Goal: Task Accomplishment & Management: Complete application form

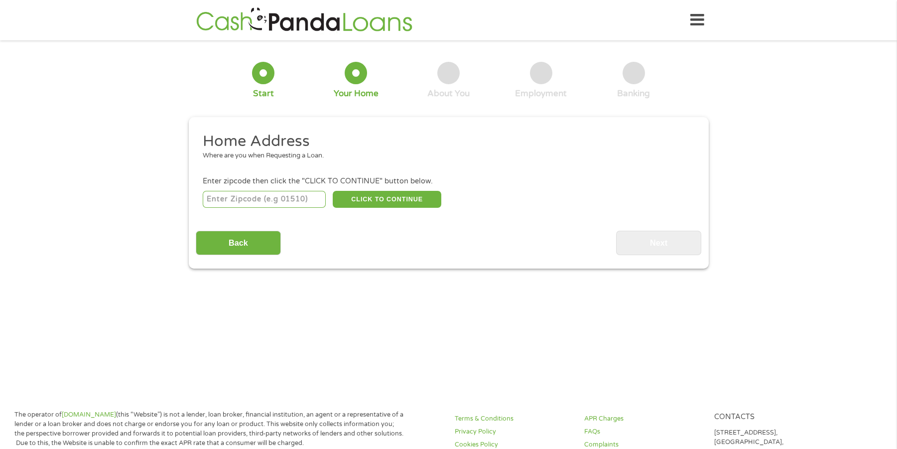
click at [252, 197] on input "number" at bounding box center [264, 199] width 123 height 17
type input "77536"
click at [353, 201] on button "CLICK TO CONTINUE" at bounding box center [387, 199] width 109 height 17
type input "77536"
type input "[GEOGRAPHIC_DATA]"
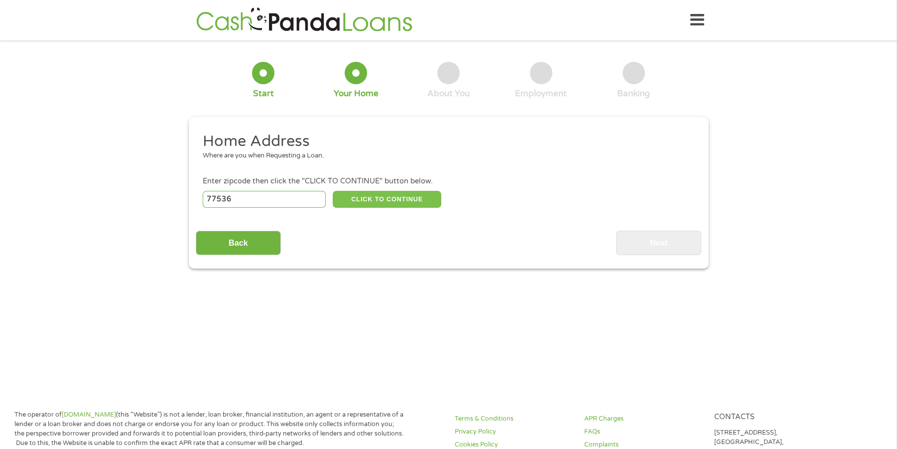
select select "[US_STATE]"
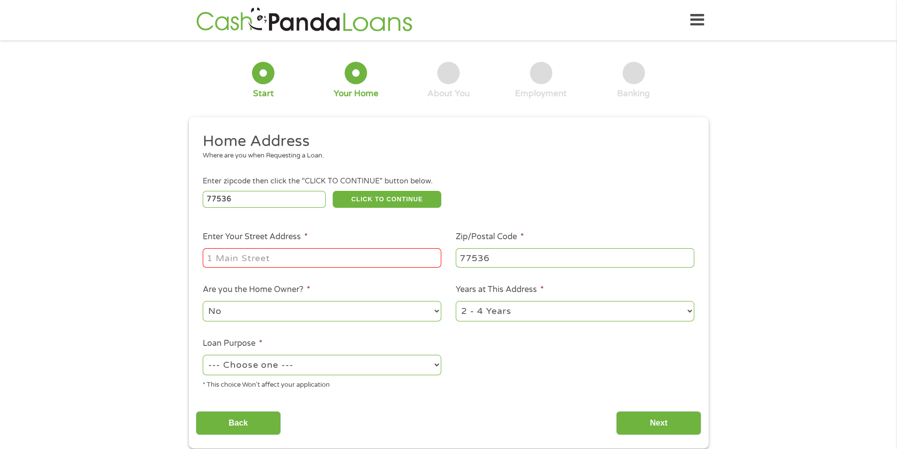
click at [287, 251] on input "Enter Your Street Address *" at bounding box center [322, 257] width 239 height 19
type input "1929 Hillshire Dr"
click at [536, 308] on select "1 Year or less 1 - 2 Years 2 - 4 Years Over 4 Years" at bounding box center [575, 311] width 239 height 20
select select "60months"
click at [456, 301] on select "1 Year or less 1 - 2 Years 2 - 4 Years Over 4 Years" at bounding box center [575, 311] width 239 height 20
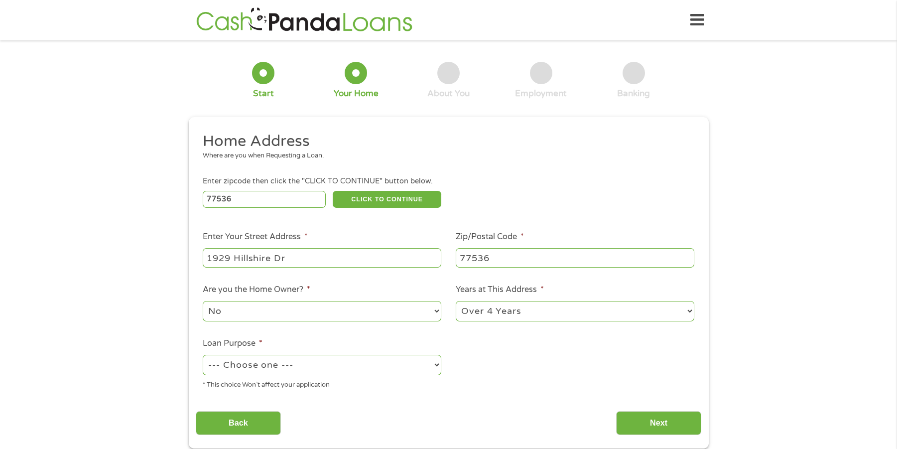
click at [327, 364] on select "--- Choose one --- Pay Bills Debt Consolidation Home Improvement Major Purchase…" at bounding box center [322, 365] width 239 height 20
select select "debtconsolidation"
click at [203, 355] on select "--- Choose one --- Pay Bills Debt Consolidation Home Improvement Major Purchase…" at bounding box center [322, 365] width 239 height 20
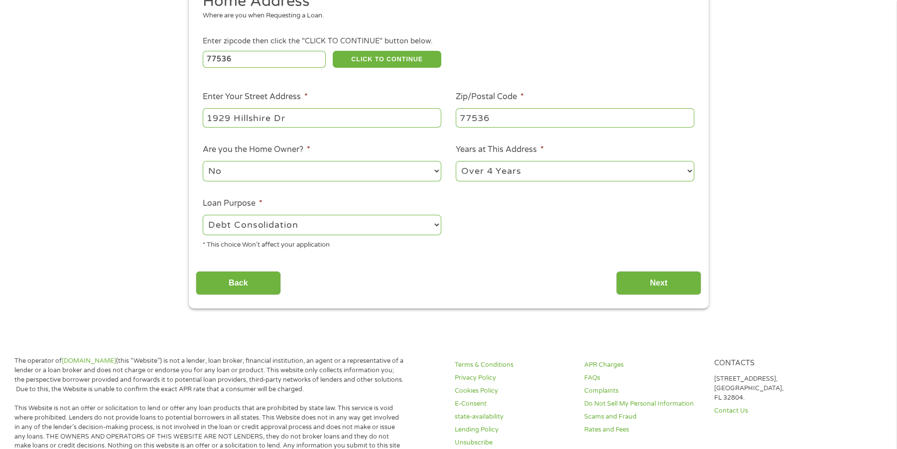
scroll to position [149, 0]
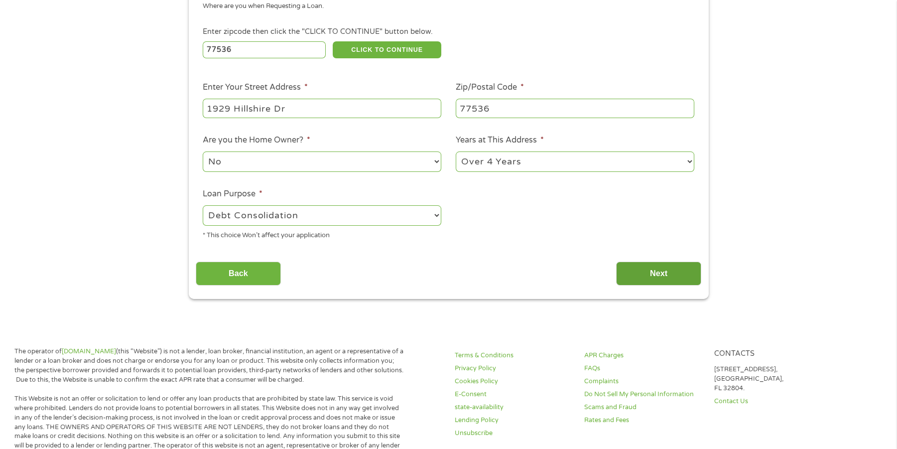
click at [649, 276] on input "Next" at bounding box center [658, 274] width 85 height 24
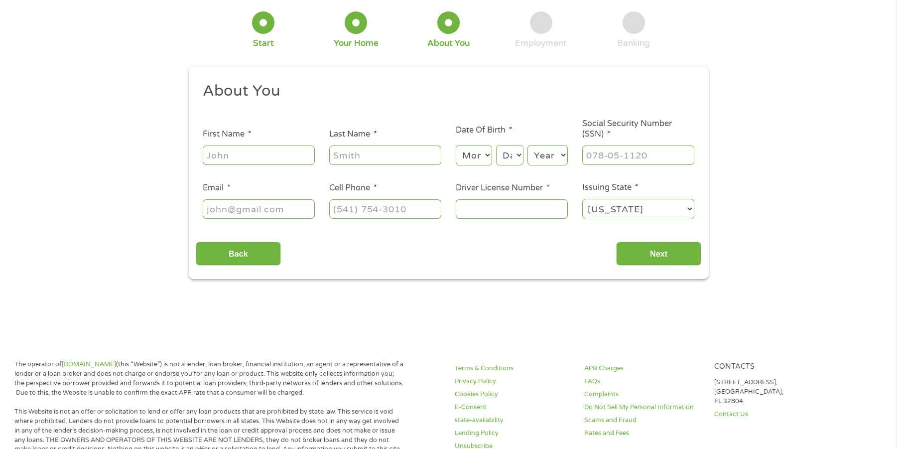
scroll to position [0, 0]
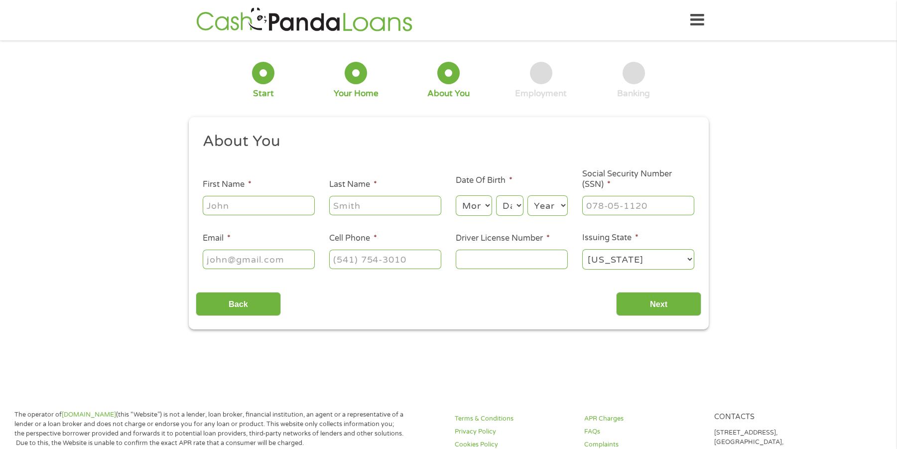
click at [249, 204] on input "First Name *" at bounding box center [259, 205] width 112 height 19
type input "[PERSON_NAME]"
click at [483, 208] on select "Month 1 2 3 4 5 6 7 8 9 10 11 12" at bounding box center [474, 205] width 36 height 20
select select "4"
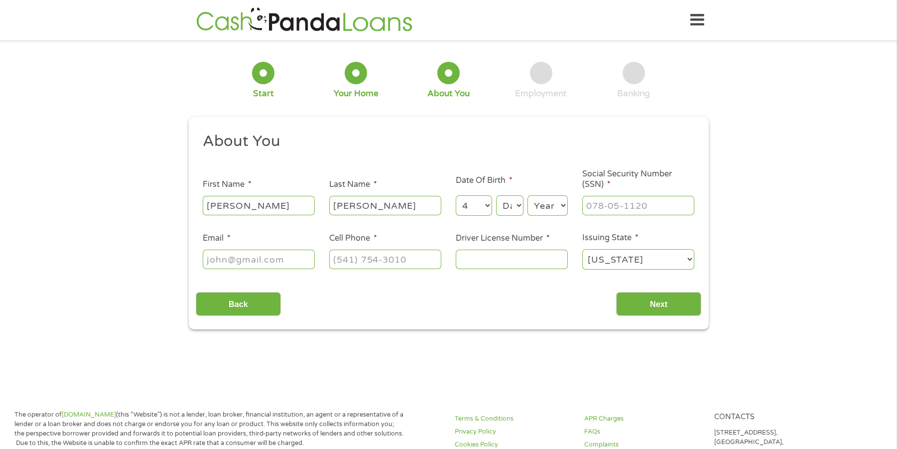
click at [456, 195] on select "Month 1 2 3 4 5 6 7 8 9 10 11 12" at bounding box center [474, 205] width 36 height 20
click at [512, 205] on select "Day 1 2 3 4 5 6 7 8 9 10 11 12 13 14 15 16 17 18 19 20 21 22 23 24 25 26 27 28 …" at bounding box center [509, 205] width 27 height 20
select select "1"
click at [496, 195] on select "Day 1 2 3 4 5 6 7 8 9 10 11 12 13 14 15 16 17 18 19 20 21 22 23 24 25 26 27 28 …" at bounding box center [509, 205] width 27 height 20
click at [549, 202] on select "Year [DATE] 2006 2005 2004 2003 2002 2001 2000 1999 1998 1997 1996 1995 1994 19…" at bounding box center [548, 205] width 40 height 20
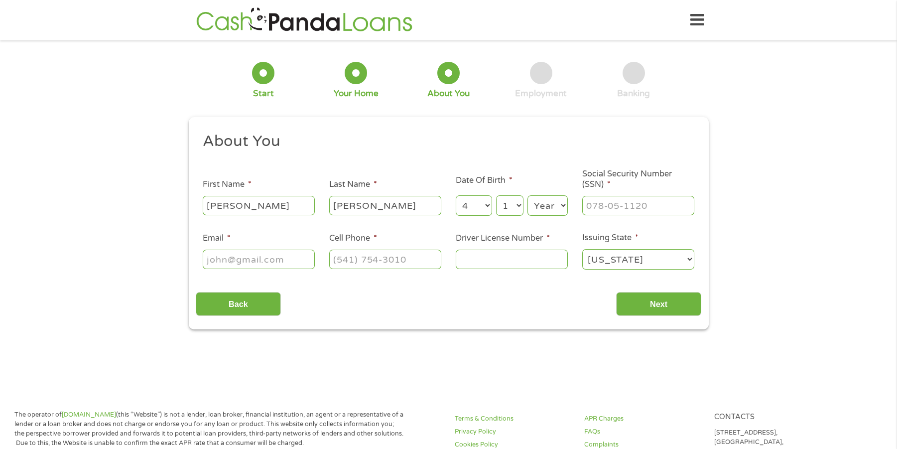
select select "1950"
click at [599, 204] on input "___-__-____" at bounding box center [638, 205] width 112 height 19
click at [590, 206] on input "__4-64-90__" at bounding box center [638, 205] width 112 height 19
click at [591, 208] on input "__4-64-90__" at bounding box center [638, 205] width 112 height 19
type input "464-90-2024"
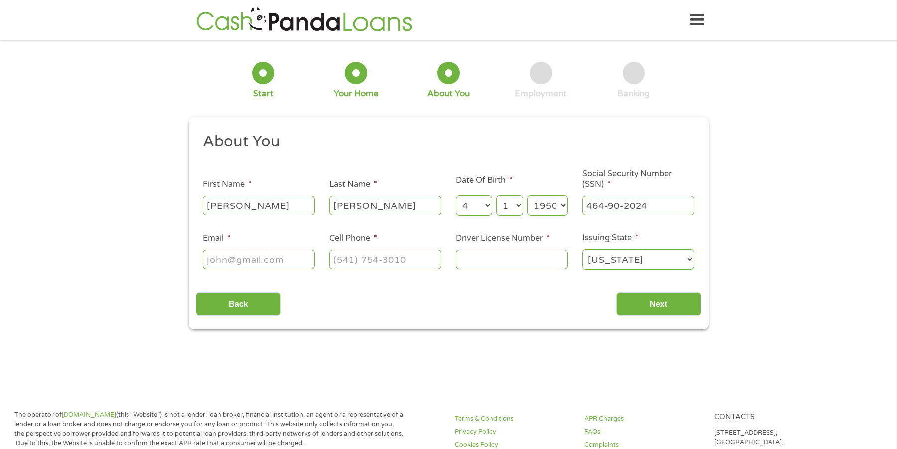
click at [239, 262] on input "Email *" at bounding box center [259, 259] width 112 height 19
type input "[EMAIL_ADDRESS][DOMAIN_NAME]"
type input "[PHONE_NUMBER]"
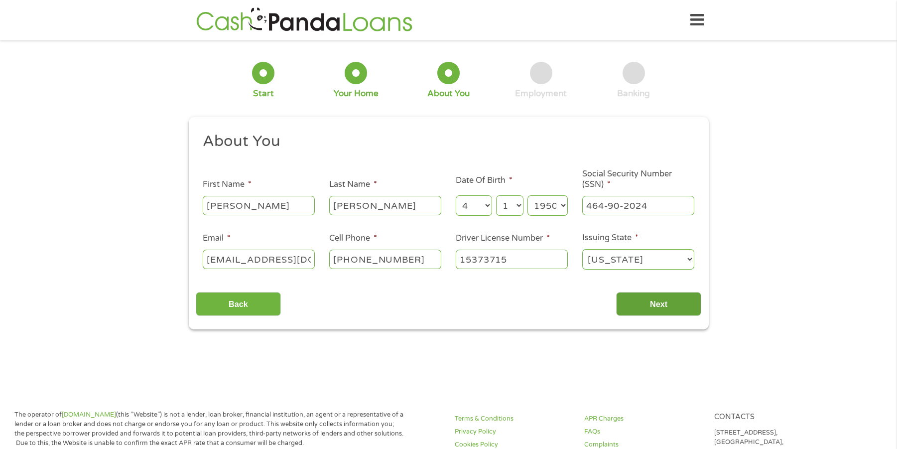
type input "15373715"
click at [648, 304] on input "Next" at bounding box center [658, 304] width 85 height 24
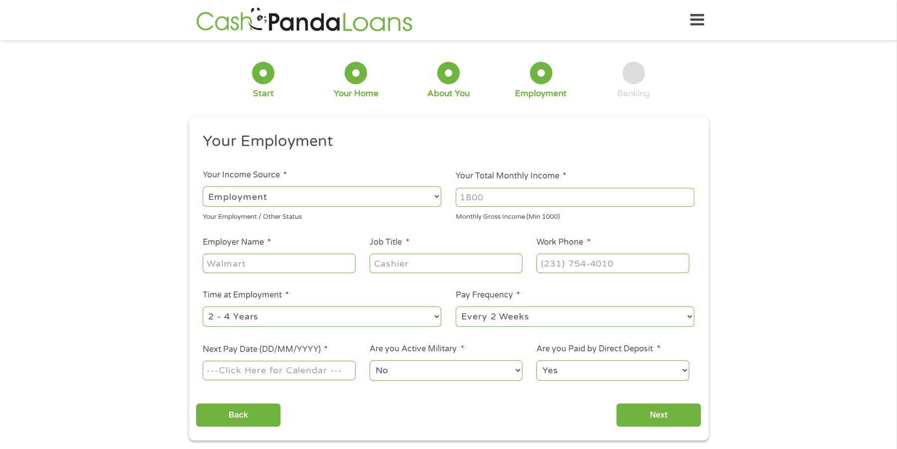
click at [517, 204] on input "Your Total Monthly Income *" at bounding box center [575, 197] width 239 height 19
type input "3200"
click at [286, 262] on input "Employer Name *" at bounding box center [279, 263] width 152 height 19
type input "Clearwater"
type input "diesel mechanic"
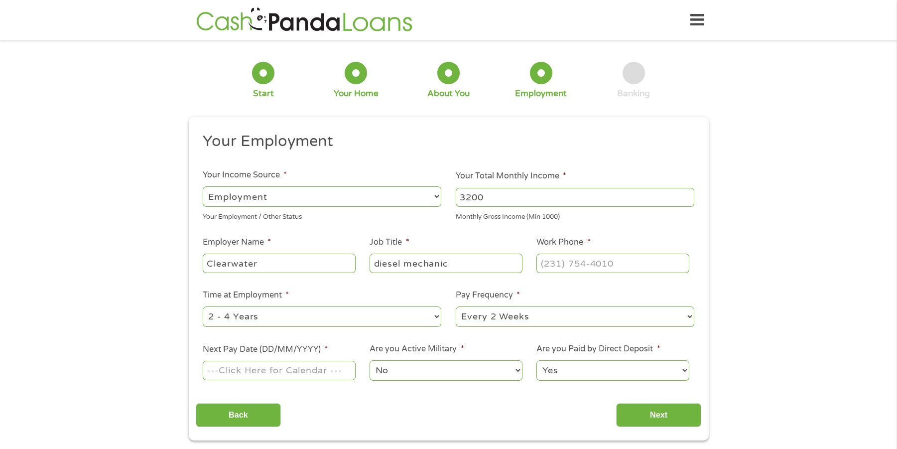
type input "(___) ___-____"
click at [341, 320] on select "--- Choose one --- 1 Year or less 1 - 2 Years 2 - 4 Years Over 4 Years" at bounding box center [322, 316] width 239 height 20
select select "60months"
click at [203, 306] on select "--- Choose one --- 1 Year or less 1 - 2 Years 2 - 4 Years Over 4 Years" at bounding box center [322, 316] width 239 height 20
click at [524, 326] on select "--- Choose one --- Every 2 Weeks Every Week Monthly Semi-Monthly" at bounding box center [575, 316] width 239 height 20
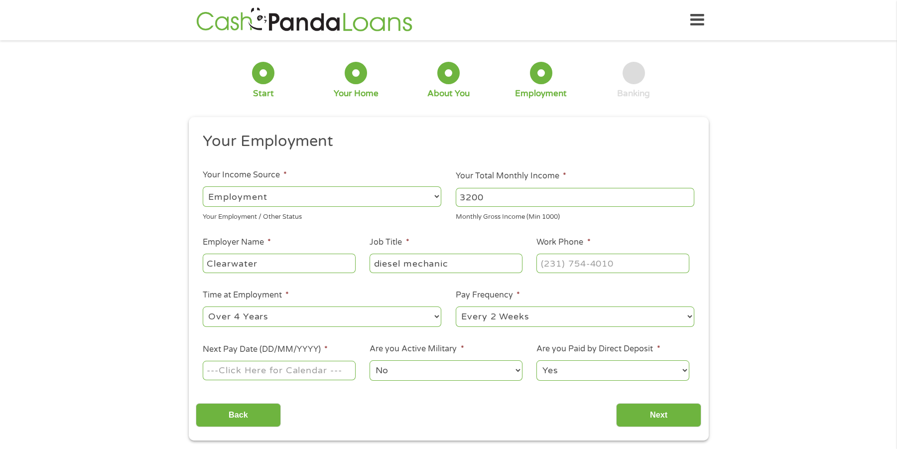
select select "weekly"
click at [456, 306] on select "--- Choose one --- Every 2 Weeks Every Week Monthly Semi-Monthly" at bounding box center [575, 316] width 239 height 20
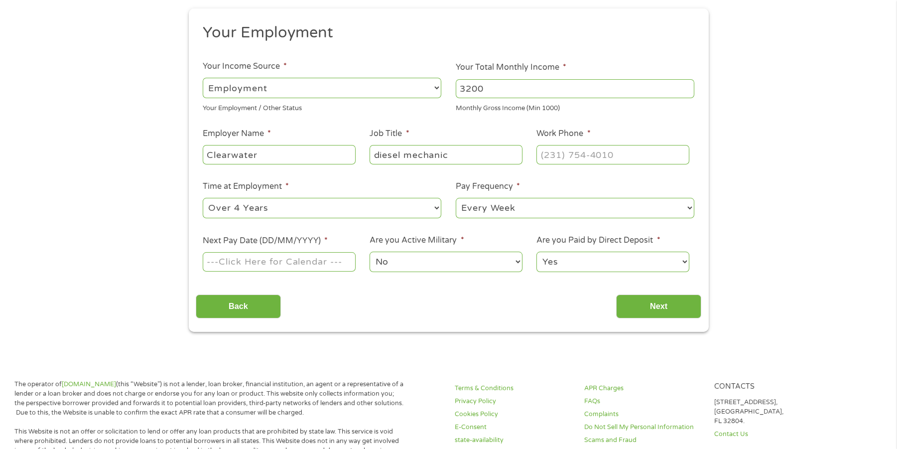
scroll to position [149, 0]
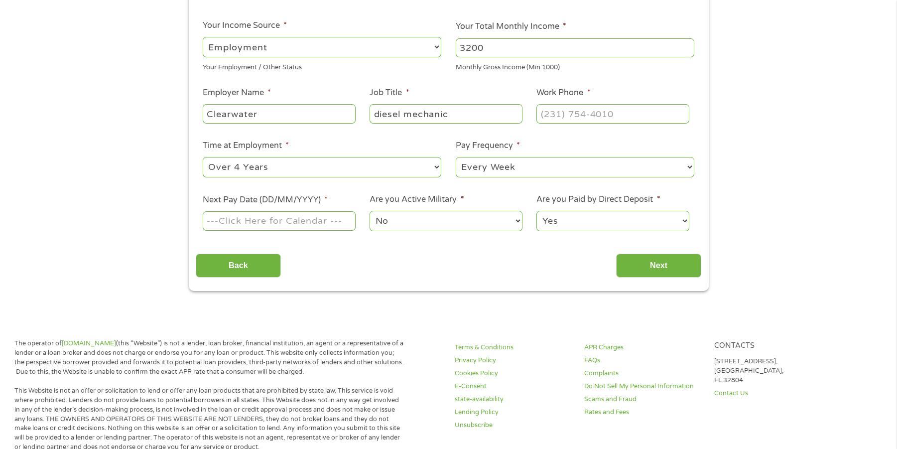
click at [620, 232] on div "Yes No" at bounding box center [613, 221] width 152 height 24
click at [616, 229] on select "Yes No" at bounding box center [613, 221] width 152 height 20
select select "0"
click at [537, 211] on select "Yes No" at bounding box center [613, 221] width 152 height 20
click at [267, 220] on body "Home Get Loan Offer How it works FAQs Blog Cash Loans Quick Loans Online Loans …" at bounding box center [448, 394] width 897 height 1086
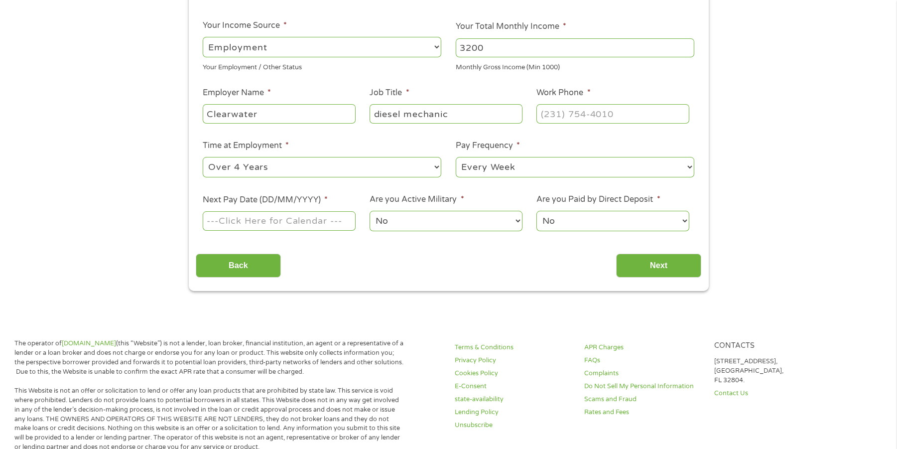
click at [267, 220] on input "Next Pay Date (DD/MM/YYYY) *" at bounding box center [279, 220] width 152 height 19
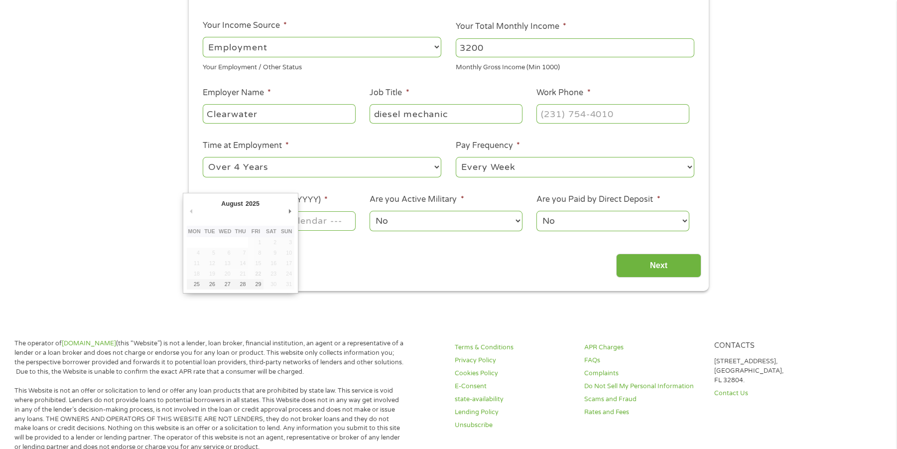
click at [273, 275] on td "23" at bounding box center [271, 274] width 15 height 10
click at [261, 275] on td "22" at bounding box center [255, 274] width 15 height 10
type input "[DATE]"
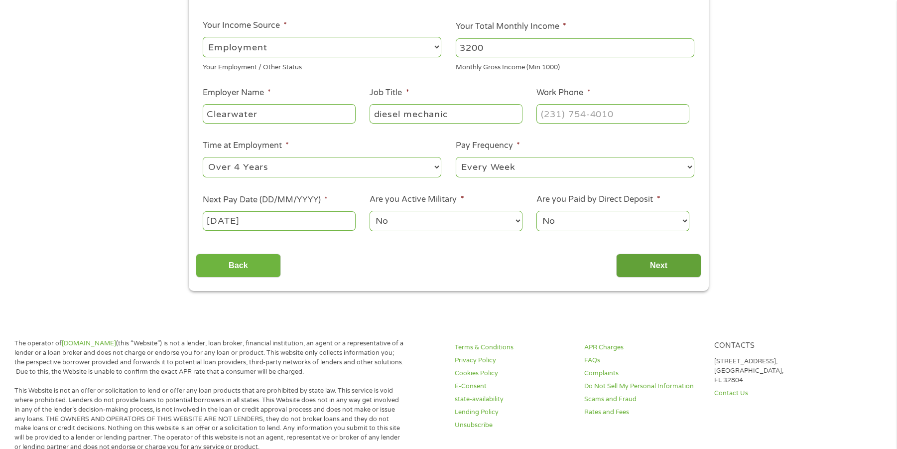
click at [643, 266] on input "Next" at bounding box center [658, 266] width 85 height 24
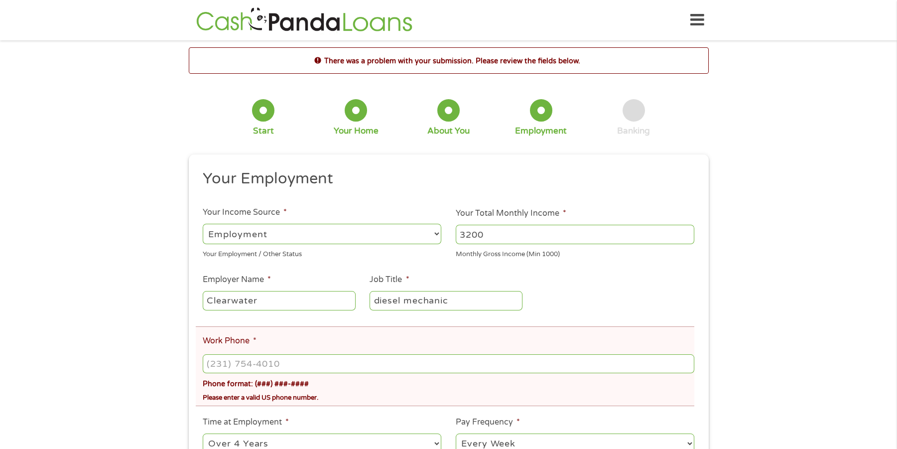
scroll to position [100, 0]
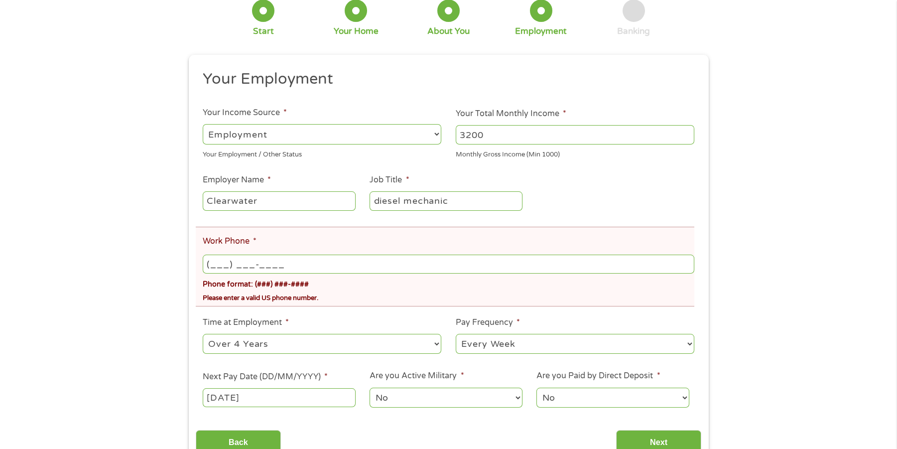
click at [230, 262] on input "(___) ___-____" at bounding box center [448, 264] width 491 height 19
type input "[PHONE_NUMBER]"
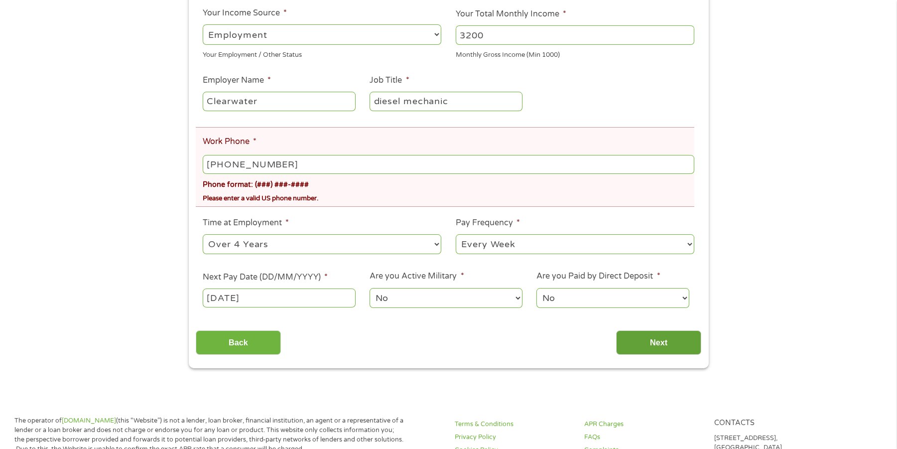
click at [631, 349] on input "Next" at bounding box center [658, 342] width 85 height 24
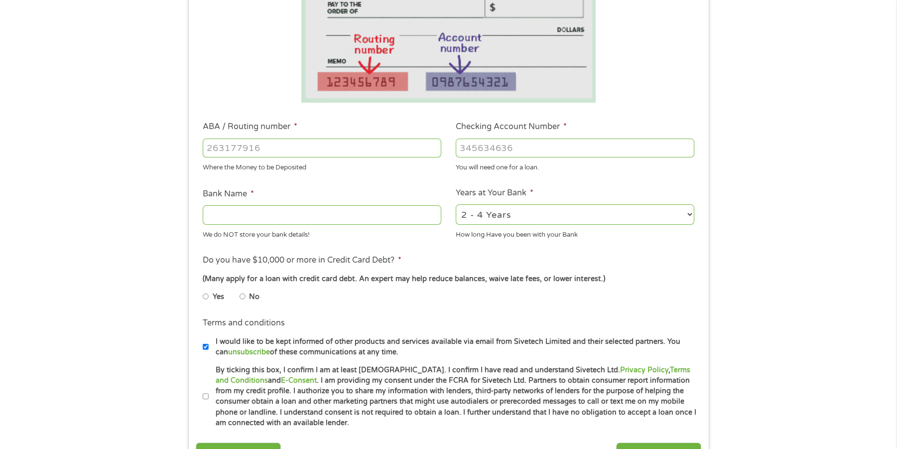
click at [206, 298] on input "Yes" at bounding box center [206, 296] width 6 height 16
radio input "true"
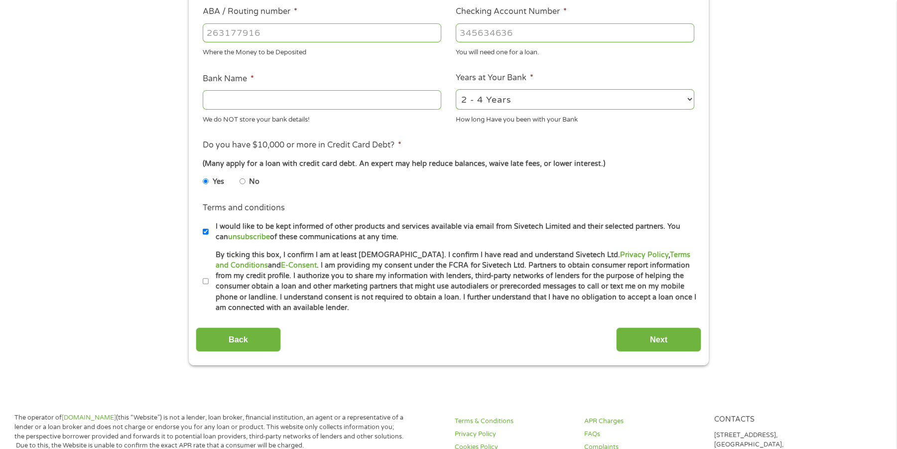
scroll to position [399, 0]
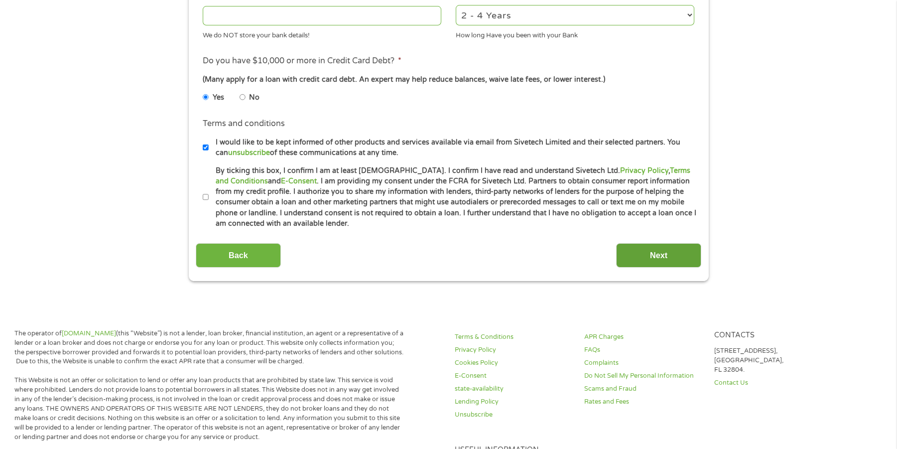
click at [645, 244] on input "Next" at bounding box center [658, 255] width 85 height 24
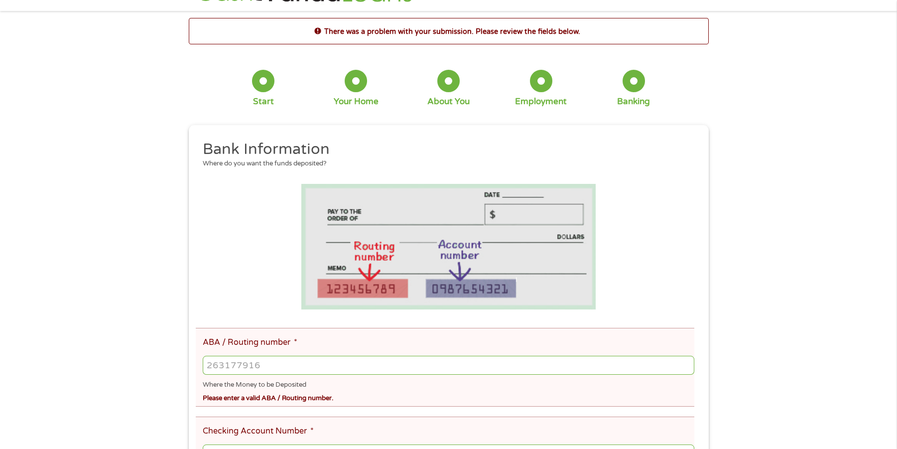
scroll to position [0, 0]
